Goal: Check status: Check status

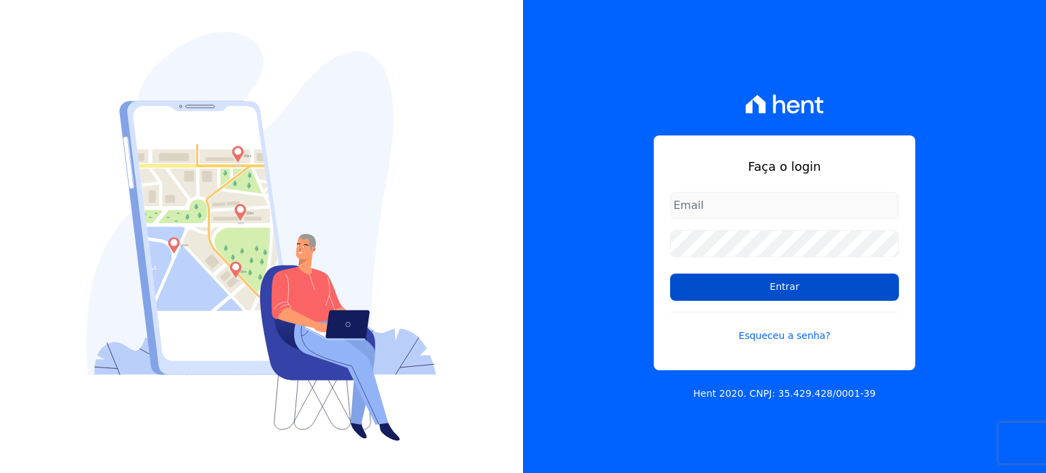
type input "victor.debei@swarealty.com"
click at [794, 289] on input "Entrar" at bounding box center [784, 287] width 229 height 27
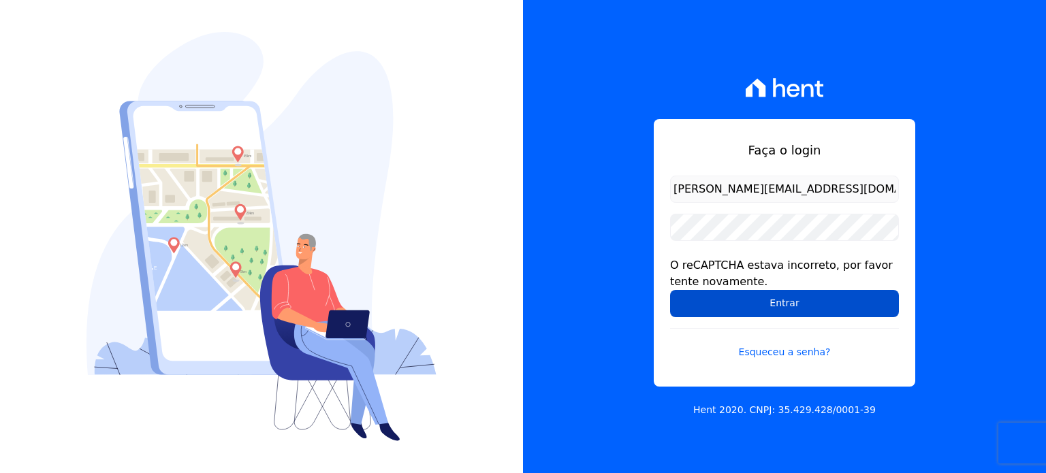
click at [722, 302] on input "Entrar" at bounding box center [784, 303] width 229 height 27
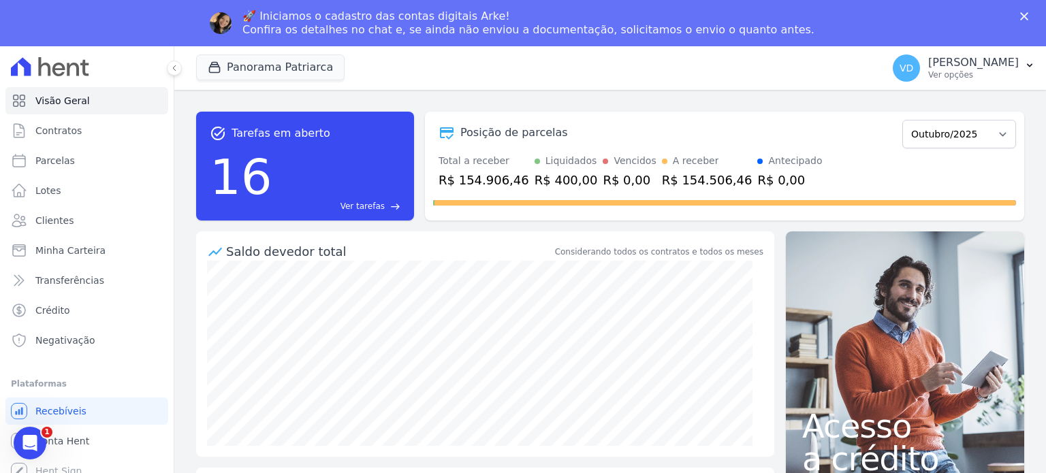
click at [303, 39] on div "🚀 Iniciamos o cadastro das contas digitais Arke! Confira os detalhes no chat e,…" at bounding box center [533, 22] width 583 height 35
click at [289, 65] on button "Panorama Patriarca" at bounding box center [270, 67] width 148 height 26
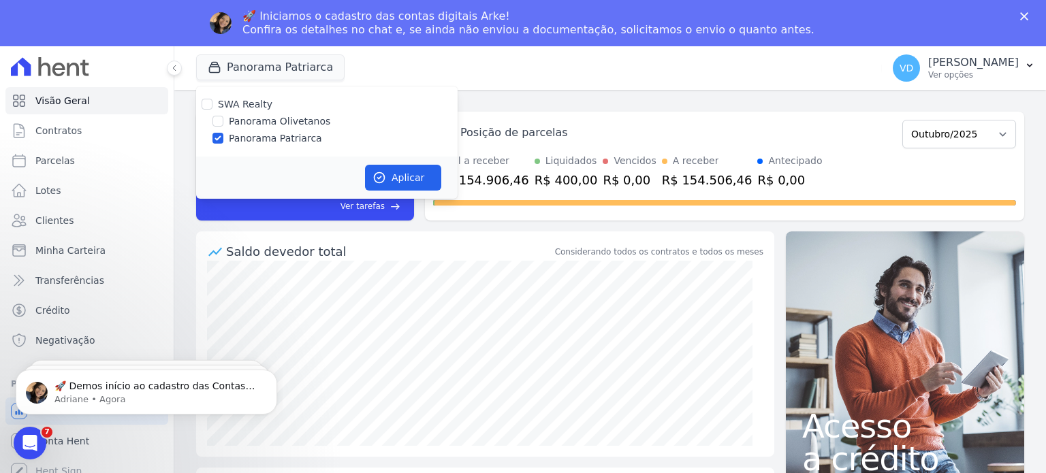
click at [304, 123] on label "Panorama Olivetanos" at bounding box center [279, 121] width 101 height 14
click at [223, 123] on input "Panorama Olivetanos" at bounding box center [217, 121] width 11 height 11
checkbox input "true"
click at [277, 136] on label "Panorama Patriarca" at bounding box center [275, 138] width 93 height 14
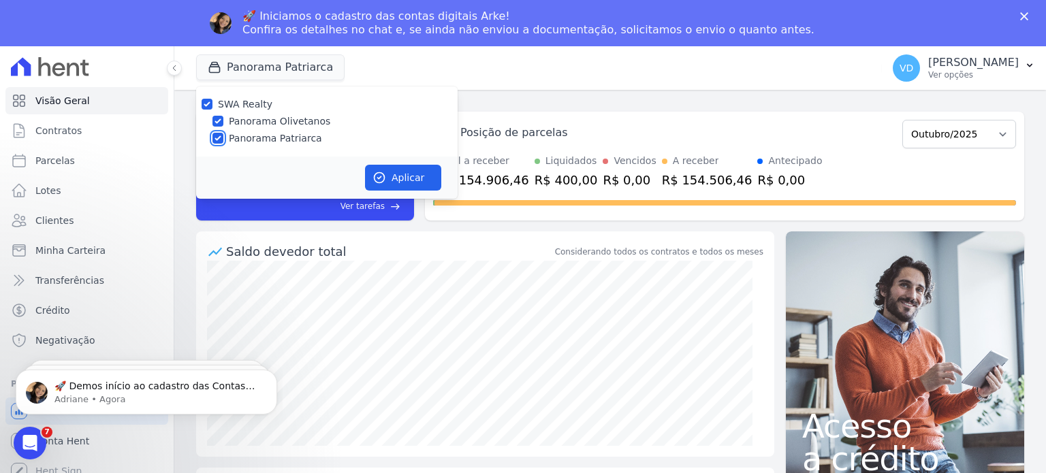
click at [223, 136] on input "Panorama Patriarca" at bounding box center [217, 138] width 11 height 11
checkbox input "false"
click at [390, 177] on button "Aplicar" at bounding box center [403, 178] width 76 height 26
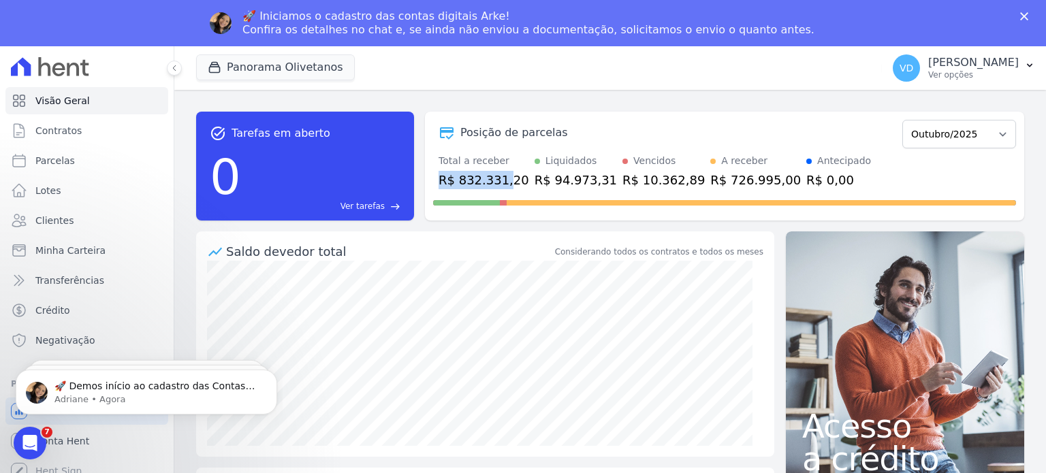
drag, startPoint x: 440, startPoint y: 186, endPoint x: 508, endPoint y: 185, distance: 68.1
click at [501, 185] on div "R$ 832.331,20" at bounding box center [484, 180] width 91 height 18
click at [67, 139] on link "Contratos" at bounding box center [86, 130] width 163 height 27
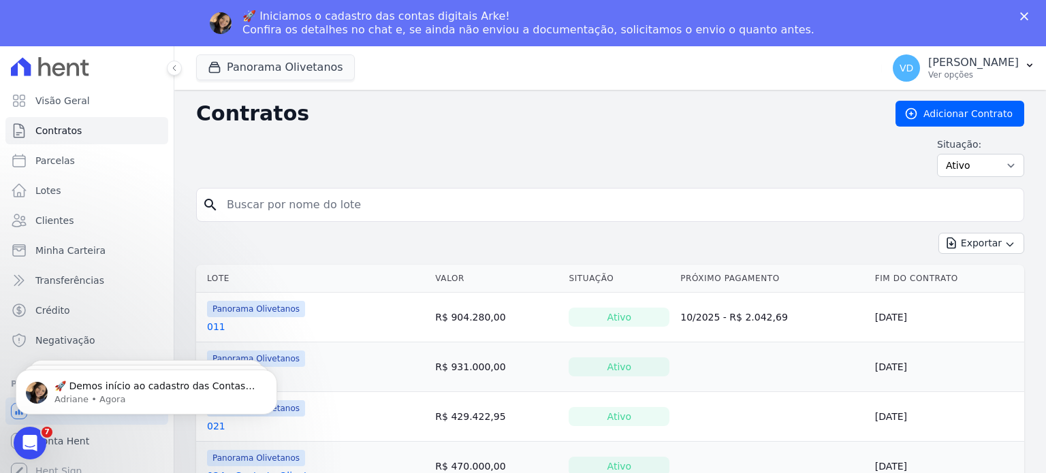
click at [334, 213] on input "search" at bounding box center [618, 204] width 799 height 27
type input "023"
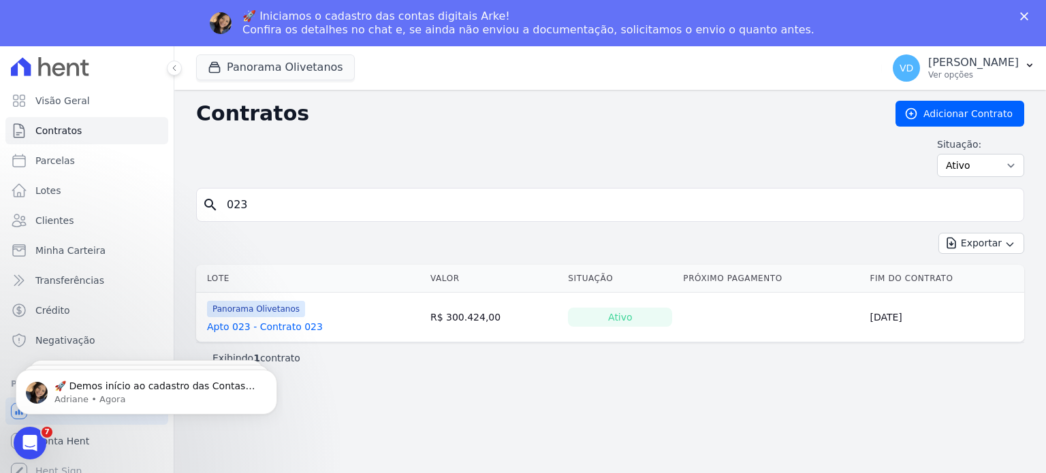
drag, startPoint x: 272, startPoint y: 212, endPoint x: 215, endPoint y: 217, distance: 56.7
click at [215, 217] on div "search 023" at bounding box center [610, 205] width 828 height 34
type input "088"
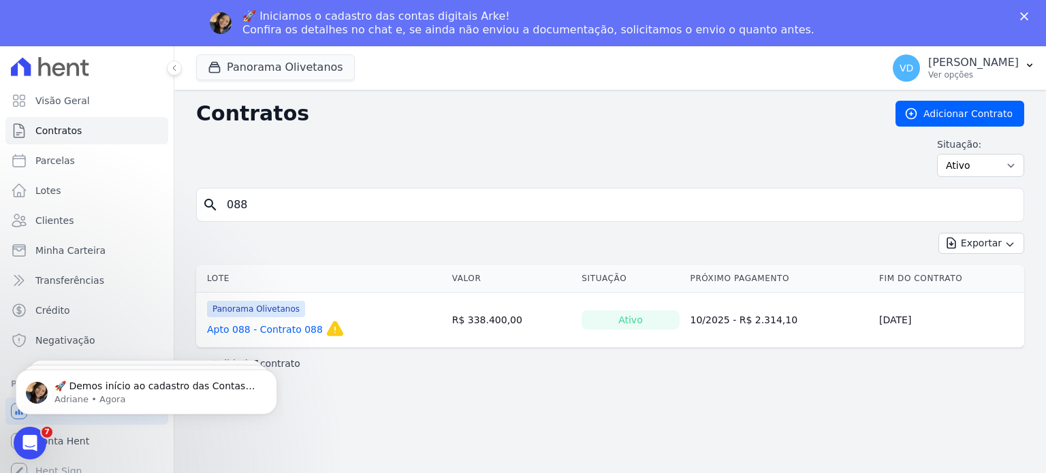
click at [282, 328] on link "Apto 088 - Contrato 088" at bounding box center [265, 330] width 116 height 14
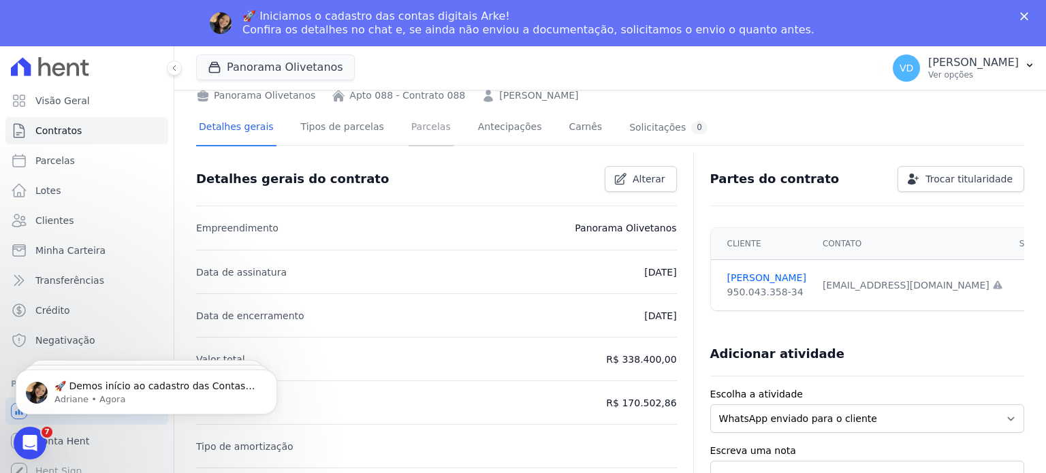
click at [409, 136] on link "Parcelas" at bounding box center [431, 128] width 45 height 36
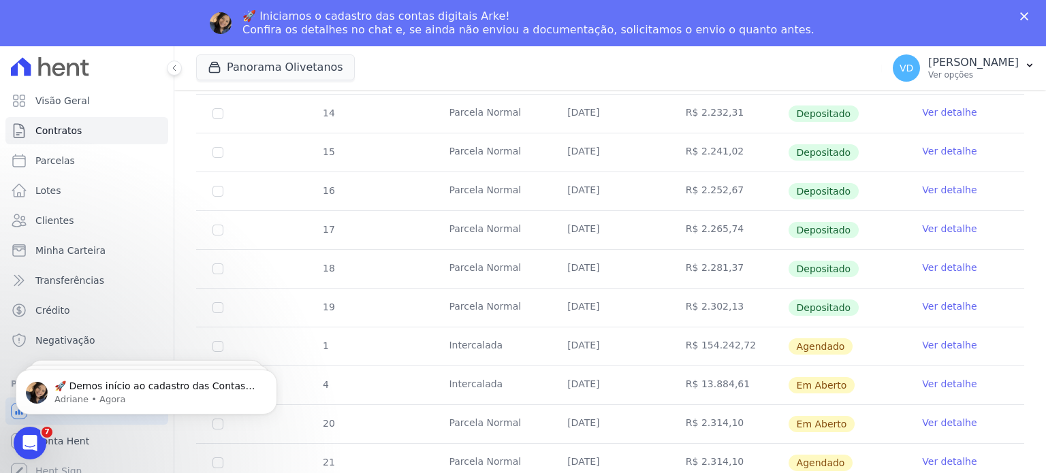
click at [802, 345] on span "Agendado" at bounding box center [821, 346] width 65 height 16
click at [933, 338] on link "Ver detalhe" at bounding box center [949, 345] width 54 height 14
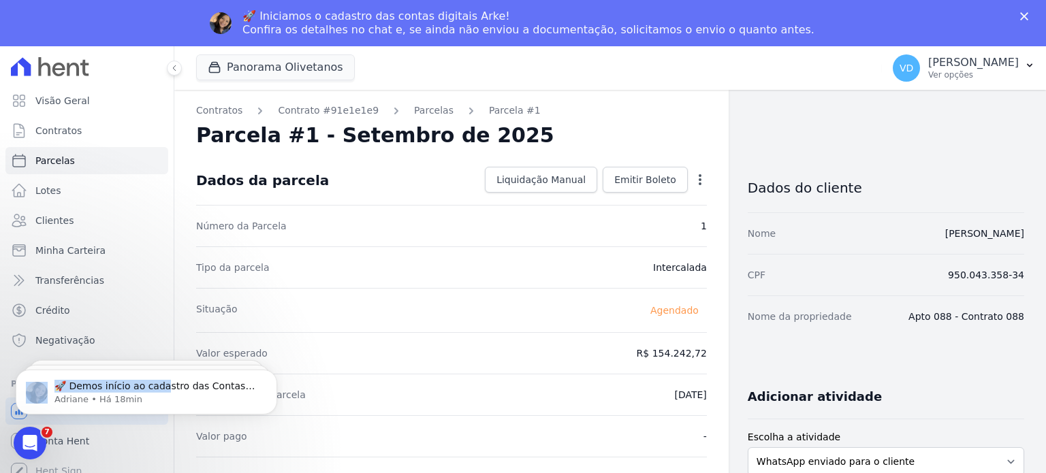
drag, startPoint x: 166, startPoint y: 413, endPoint x: 283, endPoint y: 259, distance: 192.9
click at [283, 341] on html "🚀 Demos início ao cadastro das Contas Digitais Arke! Iniciamos a abertura para …" at bounding box center [146, 388] width 272 height 95
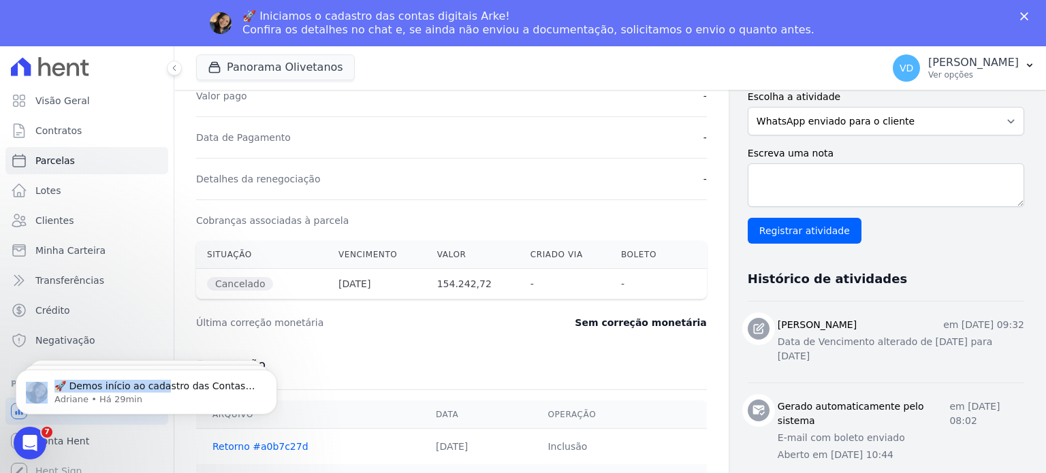
scroll to position [409, 0]
